Goal: Task Accomplishment & Management: Manage account settings

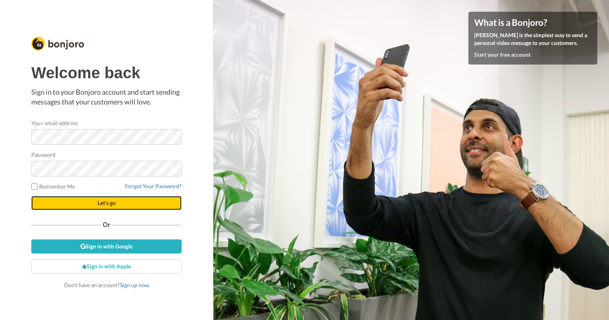
click at [123, 198] on button "Let's go" at bounding box center [106, 203] width 150 height 14
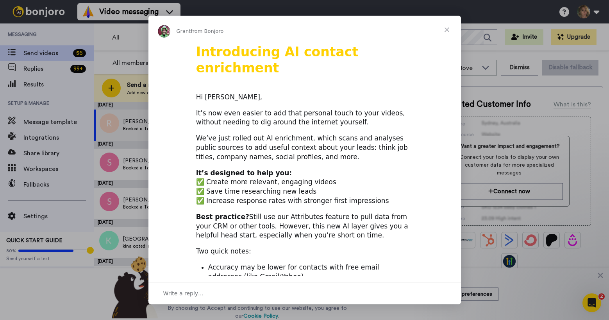
click at [444, 27] on span "Close" at bounding box center [447, 30] width 28 height 28
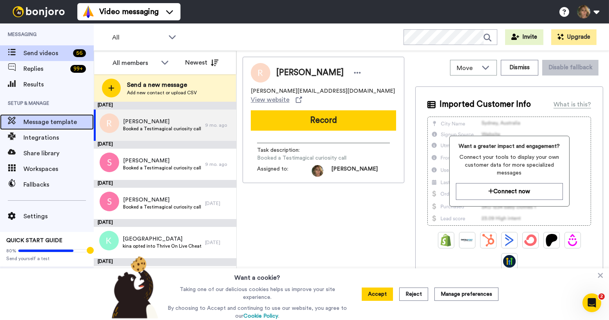
click at [44, 122] on span "Message template" at bounding box center [58, 121] width 70 height 9
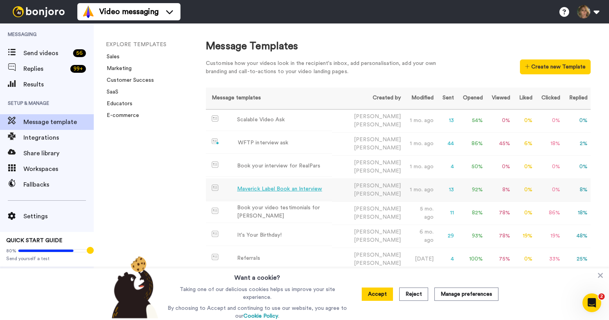
click at [273, 185] on div "Maverick Label Book an Interview" at bounding box center [279, 189] width 85 height 8
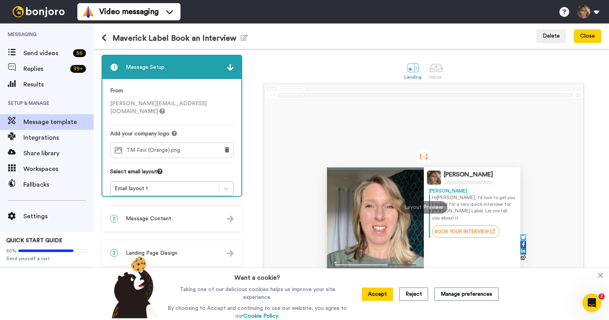
click at [196, 38] on h1 "Maverick Label Book an Interview Edit name" at bounding box center [175, 38] width 146 height 9
drag, startPoint x: 168, startPoint y: 37, endPoint x: 114, endPoint y: 36, distance: 53.9
click at [114, 36] on h1 "Maverick Label Book an Interview Edit name" at bounding box center [175, 38] width 146 height 9
click at [120, 36] on h1 "Maverick Label Book an Interview Edit name" at bounding box center [175, 38] width 146 height 9
click at [241, 40] on icon "button" at bounding box center [244, 37] width 7 height 6
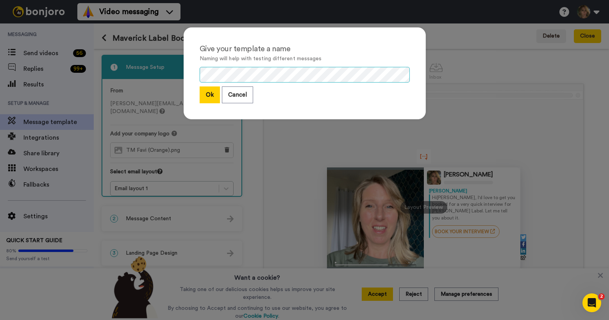
click at [197, 74] on div "Give your template a name Naming will help with testing different messages Ok C…" at bounding box center [305, 73] width 242 height 92
click at [210, 93] on button "Ok" at bounding box center [210, 94] width 20 height 17
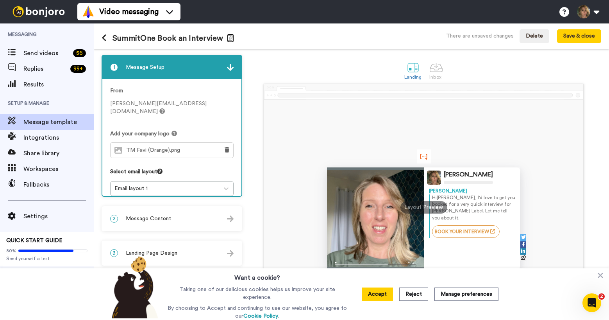
scroll to position [31, 0]
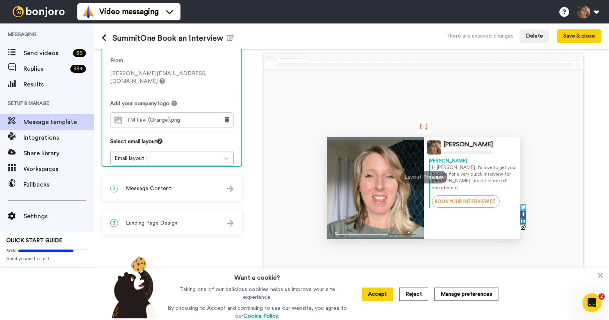
click at [196, 185] on div "2 Message Content" at bounding box center [171, 188] width 139 height 23
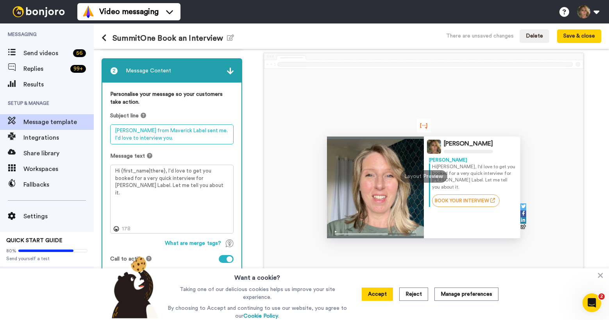
drag, startPoint x: 172, startPoint y: 131, endPoint x: 115, endPoint y: 130, distance: 56.6
click at [115, 130] on textarea "Joe from Maverick Label sent me. I'd love to interview you." at bounding box center [171, 134] width 123 height 20
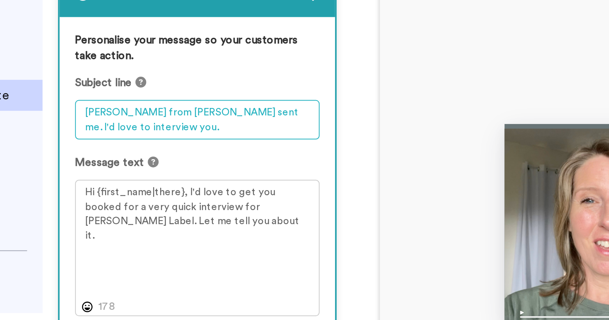
type textarea "Vanessa from SummitOne sent me. I'd love to interview you."
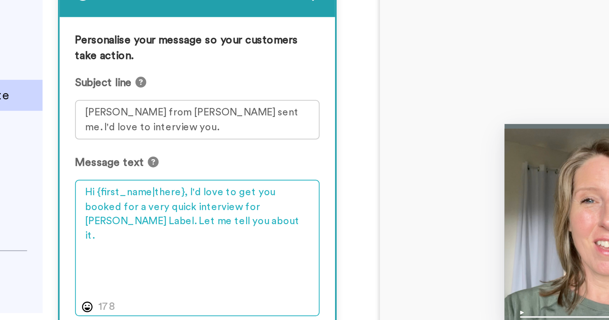
drag, startPoint x: 217, startPoint y: 178, endPoint x: 175, endPoint y: 179, distance: 42.2
click at [175, 179] on textarea "Hi {first_name|there}, I'd love to get you booked for a very quick interview fo…" at bounding box center [171, 198] width 123 height 69
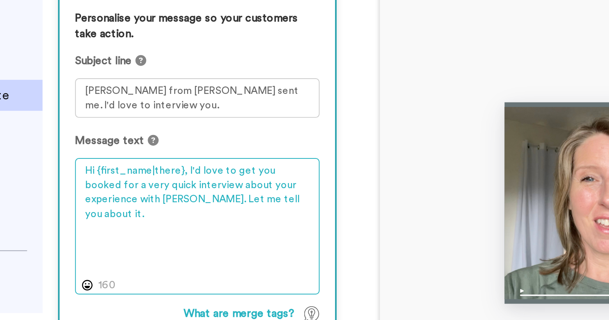
scroll to position [42, 0]
drag, startPoint x: 209, startPoint y: 175, endPoint x: 157, endPoint y: 176, distance: 51.6
click at [157, 176] on textarea "Hi {first_name|there}, I'd love to get you booked for a very quick interview ab…" at bounding box center [171, 188] width 123 height 69
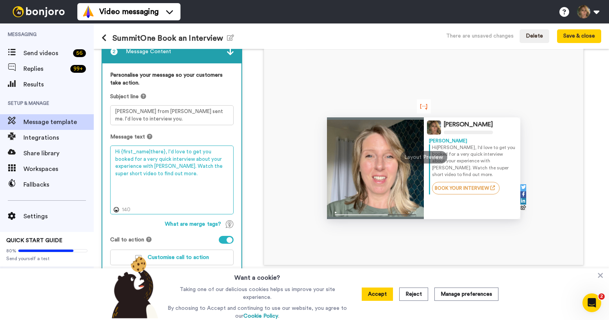
type textarea "Hi {first_name|there}, I'd love to get you booked for a very quick interview ab…"
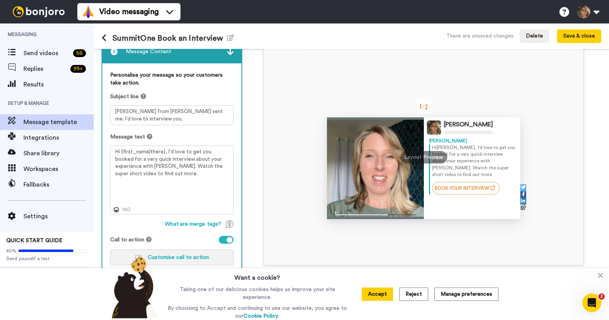
click at [177, 257] on span "Customise call to action" at bounding box center [178, 256] width 61 height 5
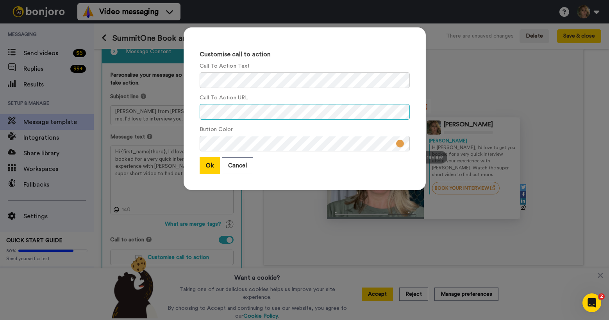
click at [187, 110] on div "Customise call to action Call To Action Text Call To Action URL Button Color Ok…" at bounding box center [305, 108] width 242 height 162
click at [209, 163] on button "Ok" at bounding box center [210, 165] width 20 height 17
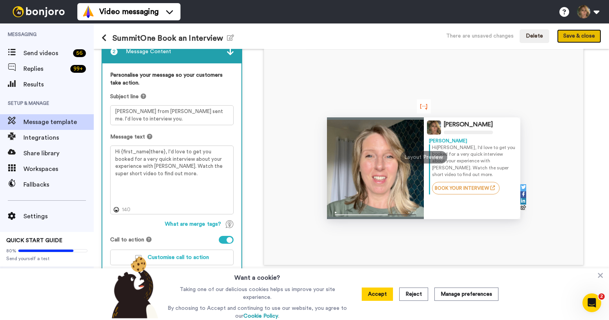
click at [570, 37] on button "Save & close" at bounding box center [579, 36] width 44 height 14
